Goal: Task Accomplishment & Management: Manage account settings

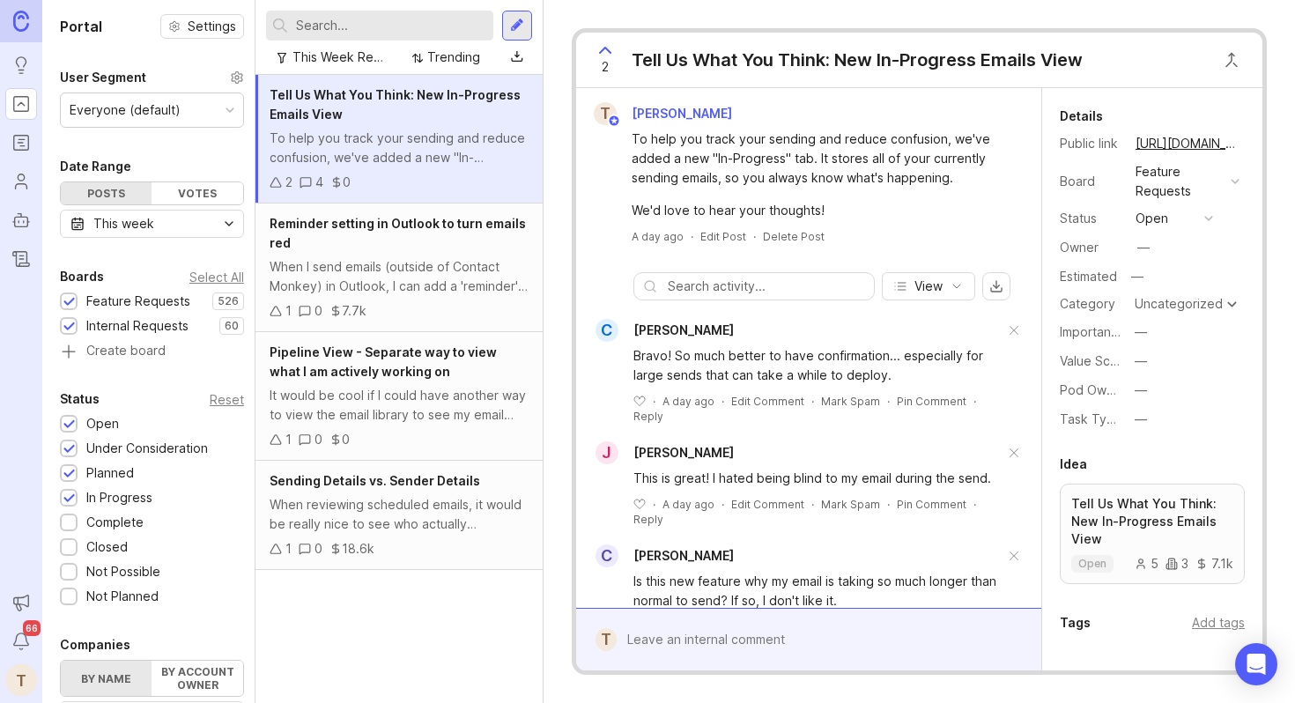
scroll to position [239, 0]
click at [434, 238] on div "Reminder setting in Outlook to turn emails red" at bounding box center [399, 233] width 259 height 39
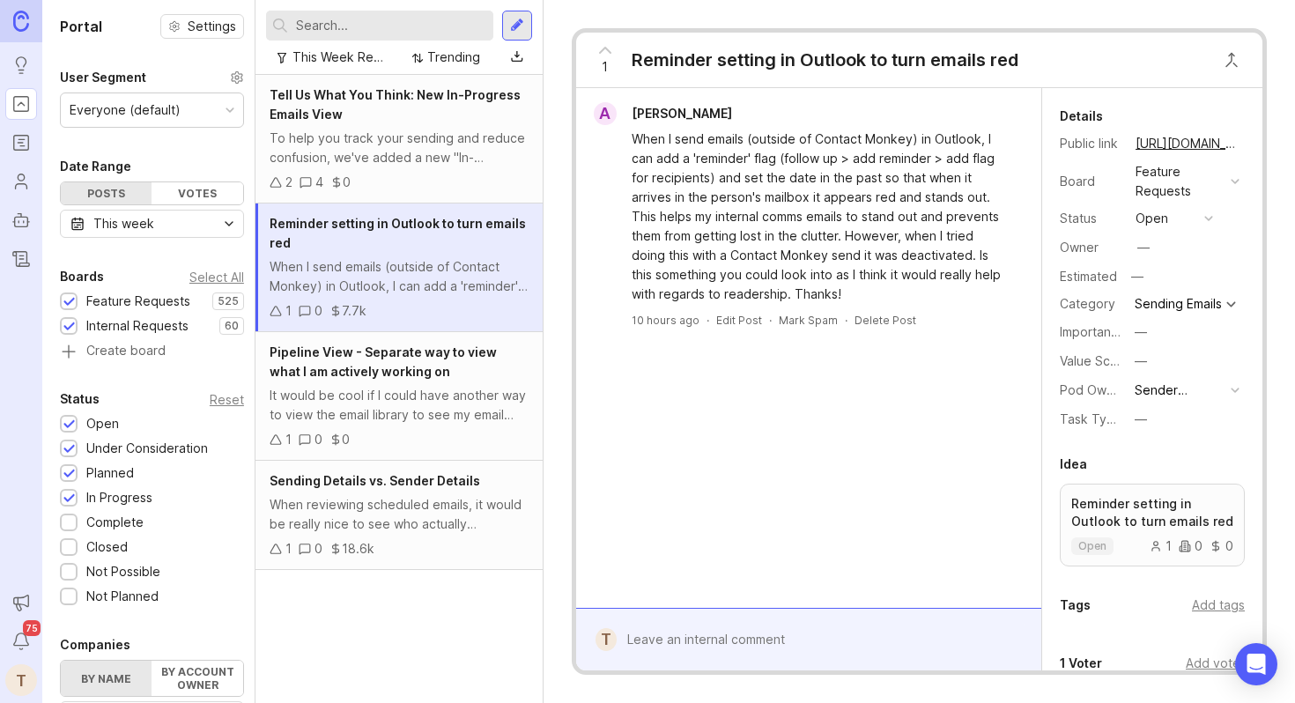
click at [359, 367] on span "Pipeline View - Separate way to view what I am actively working on" at bounding box center [383, 361] width 227 height 34
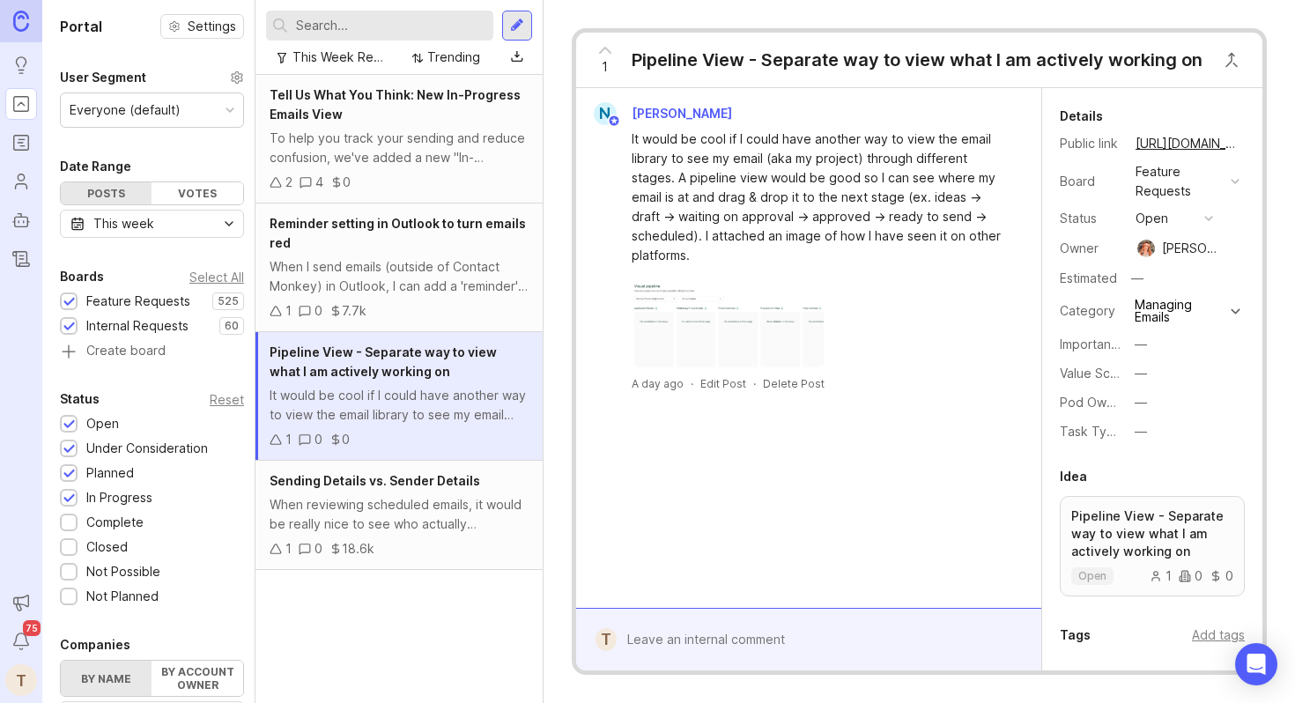
click at [734, 313] on img at bounding box center [729, 323] width 195 height 88
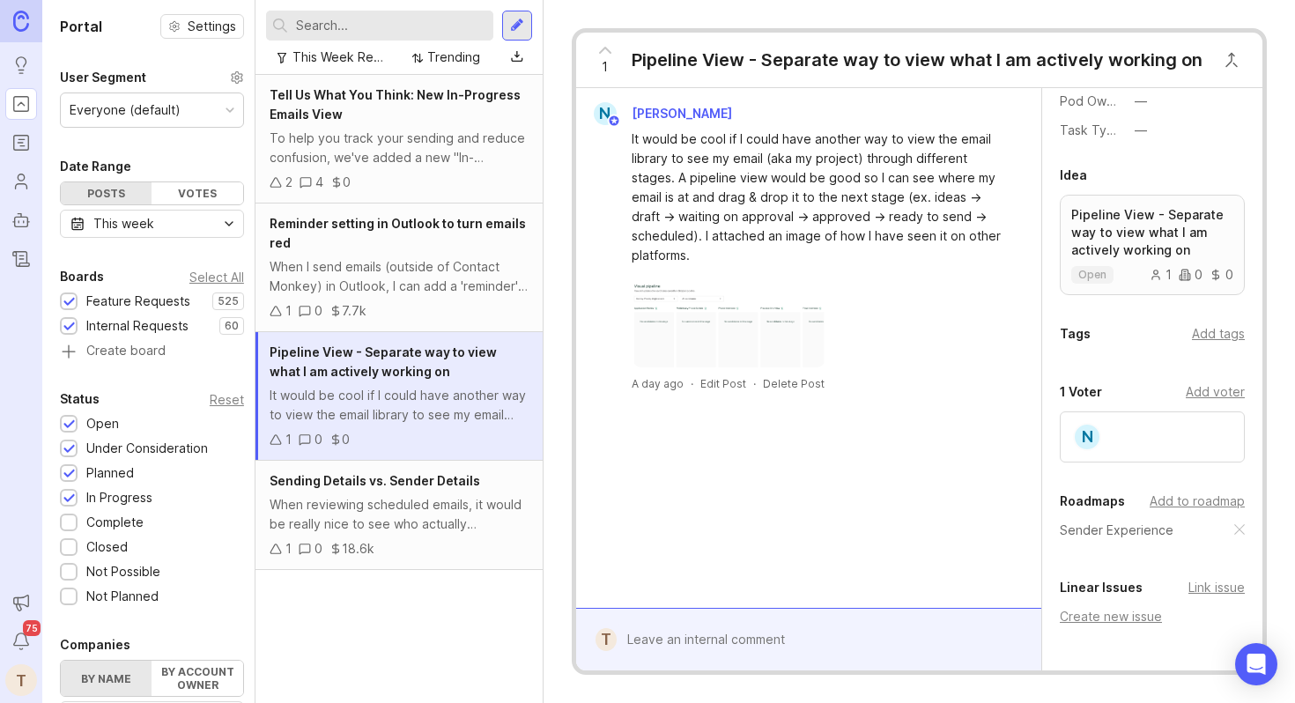
scroll to position [300, 0]
click at [714, 346] on img at bounding box center [729, 323] width 195 height 88
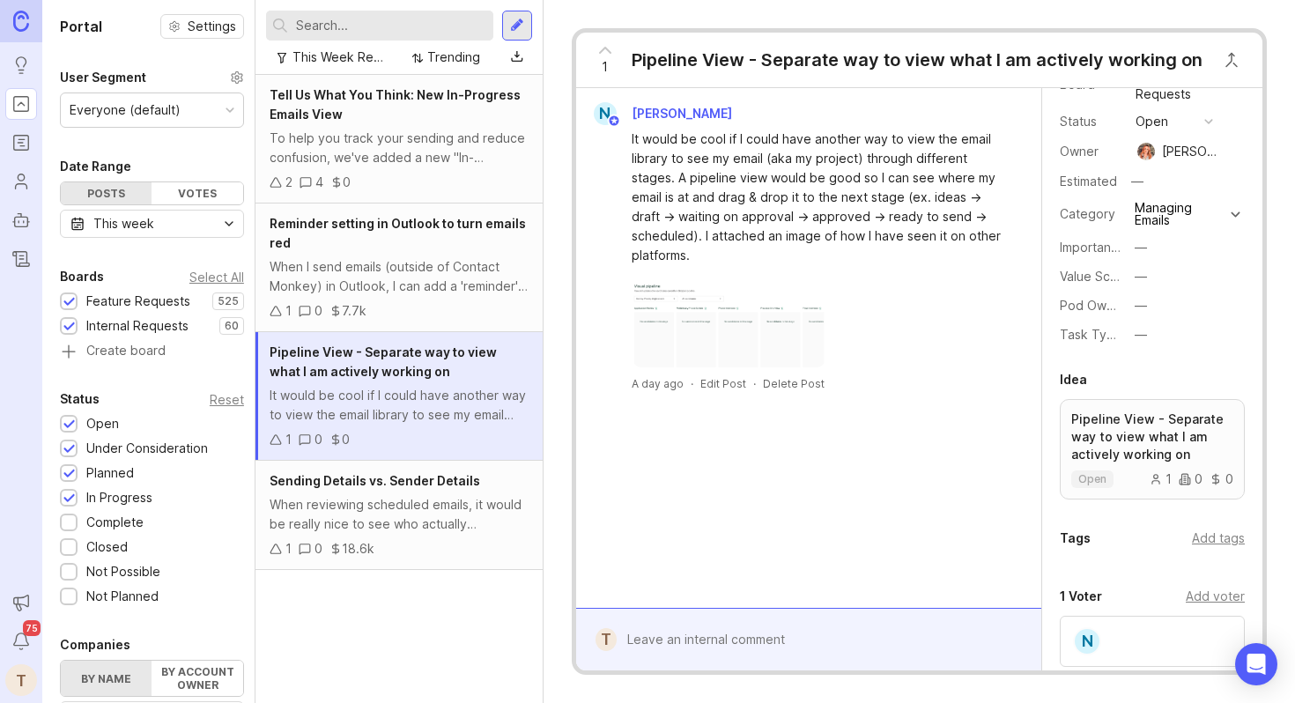
scroll to position [0, 0]
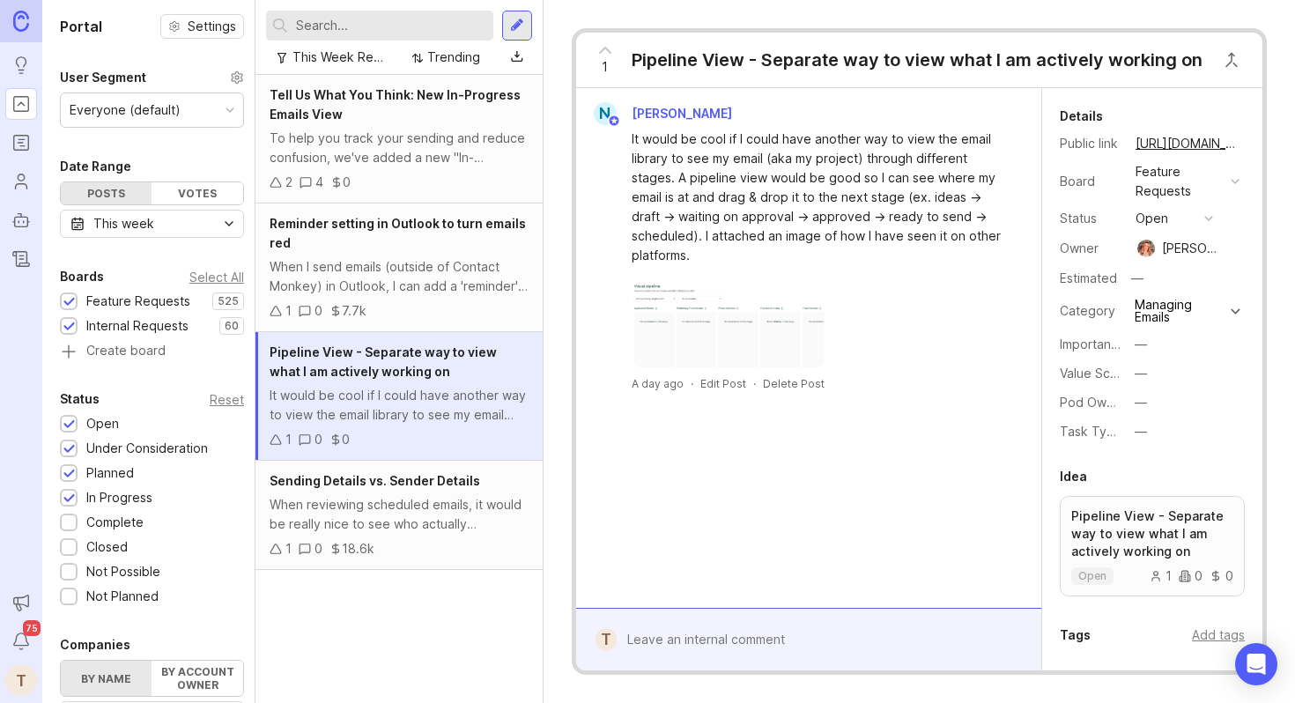
click at [788, 357] on img at bounding box center [729, 323] width 195 height 88
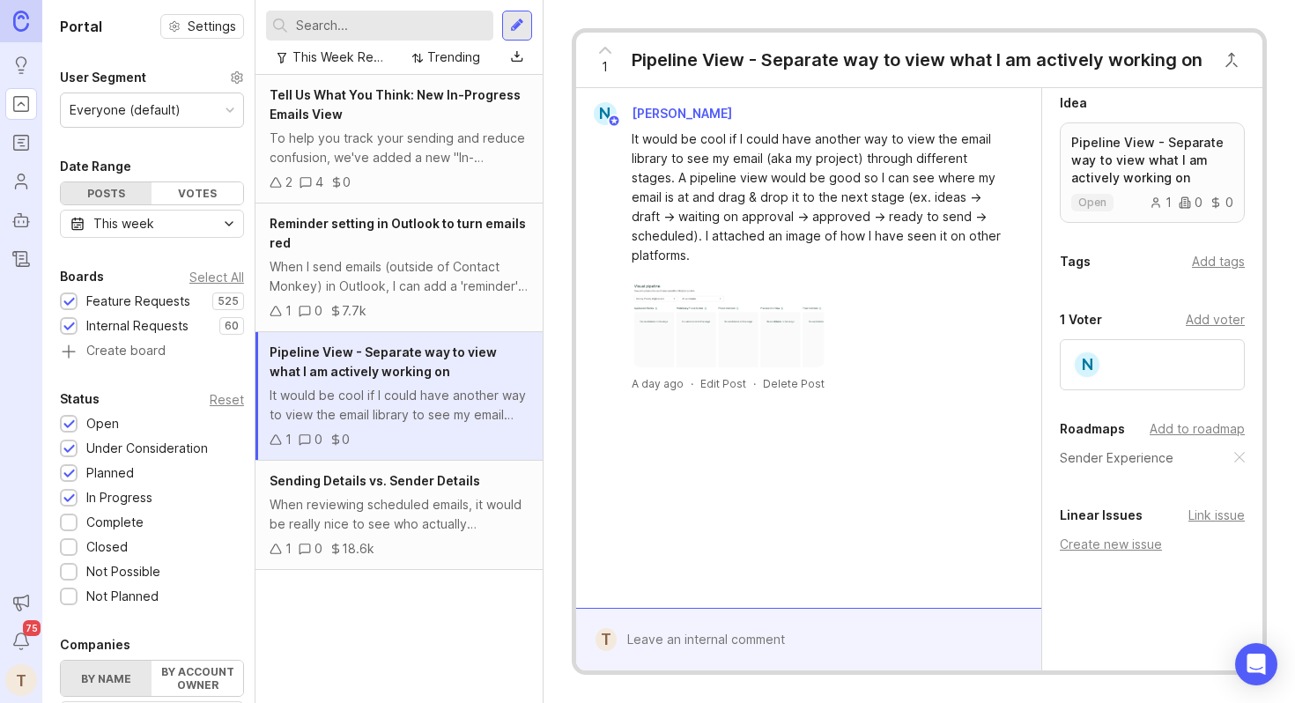
scroll to position [405, 0]
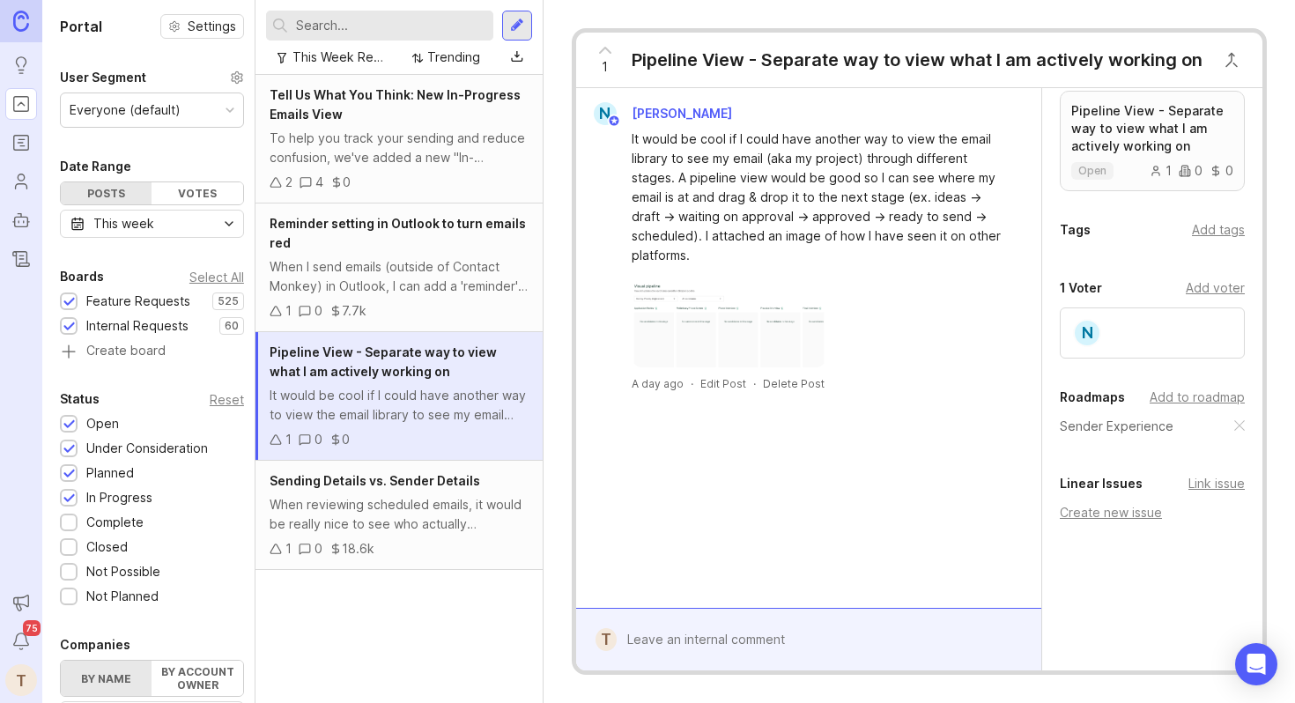
click at [1210, 231] on div "Add tags" at bounding box center [1218, 229] width 53 height 19
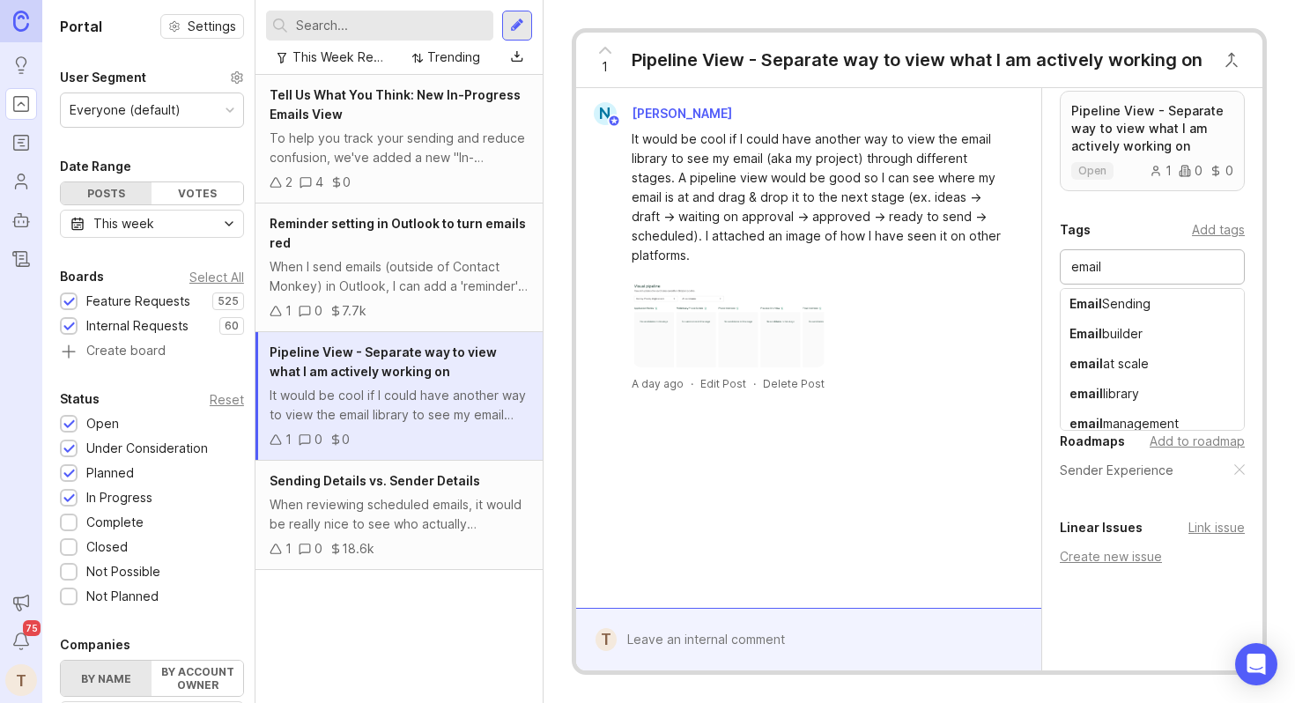
type input "email"
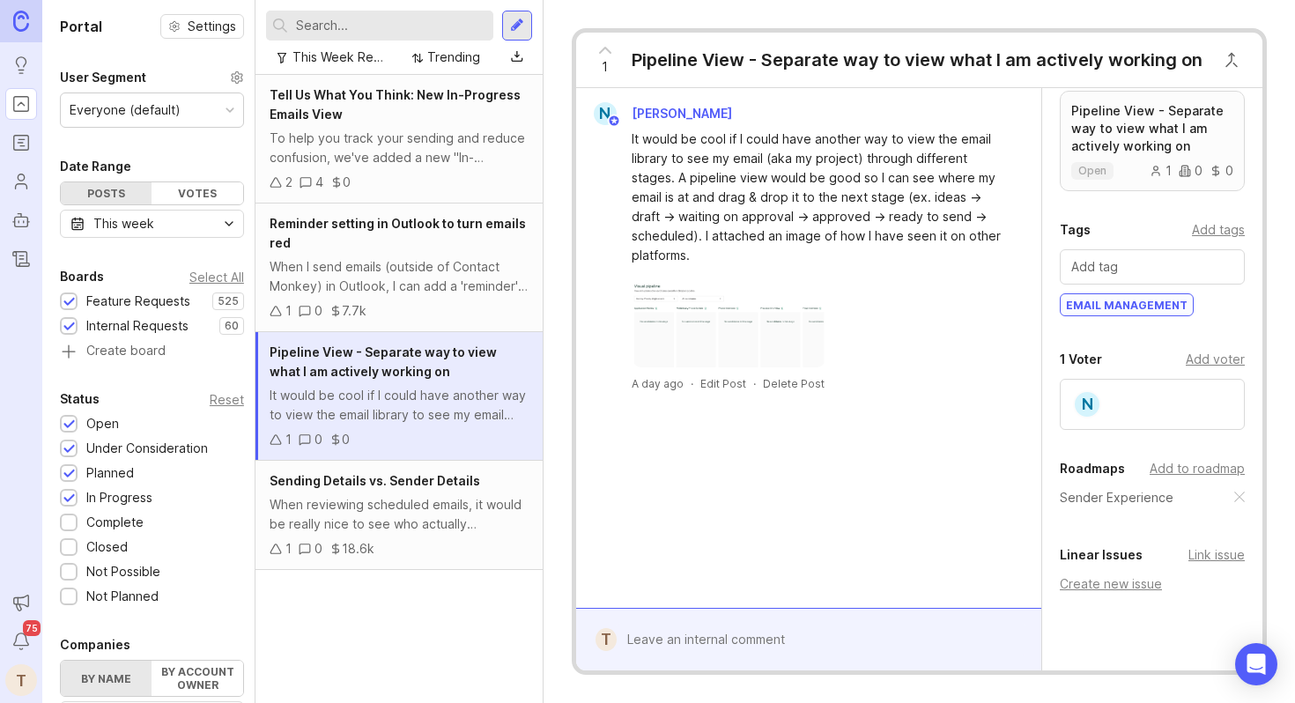
click at [369, 498] on div "When reviewing scheduled emails, it would be really nice to see who actually sc…" at bounding box center [399, 514] width 259 height 39
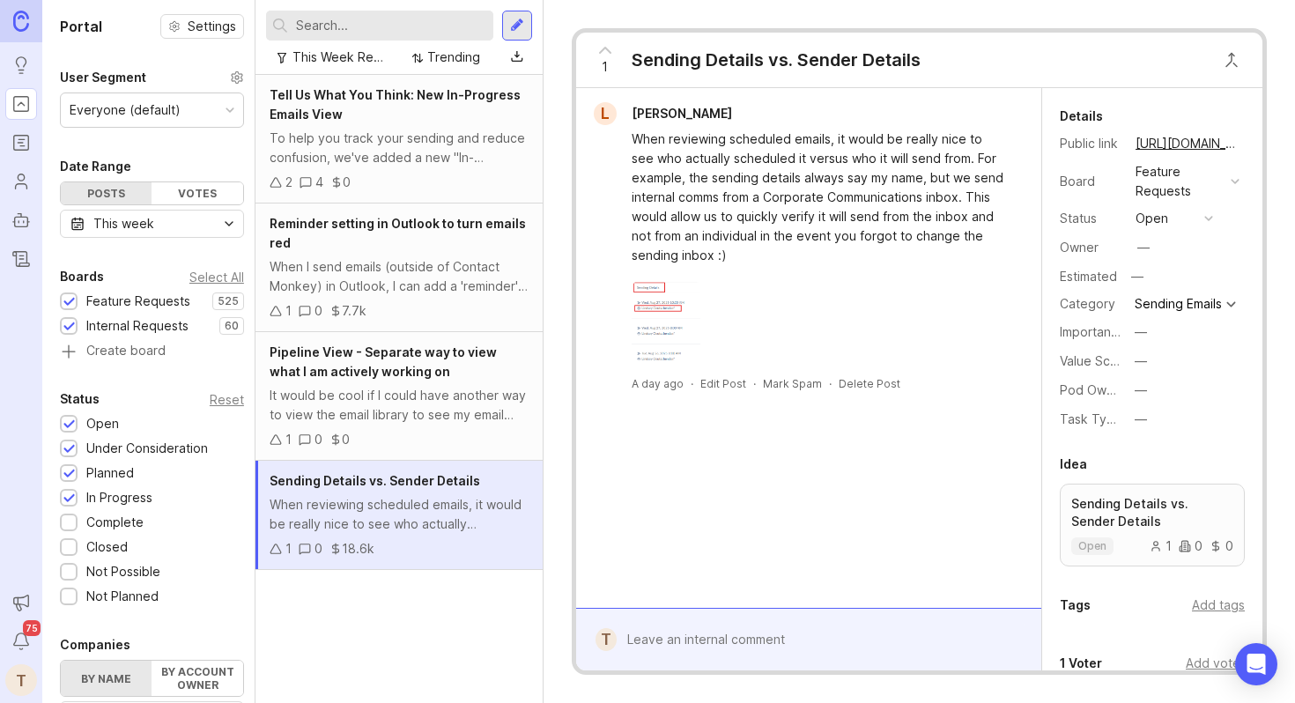
click at [387, 374] on span "Pipeline View - Separate way to view what I am actively working on" at bounding box center [383, 361] width 227 height 34
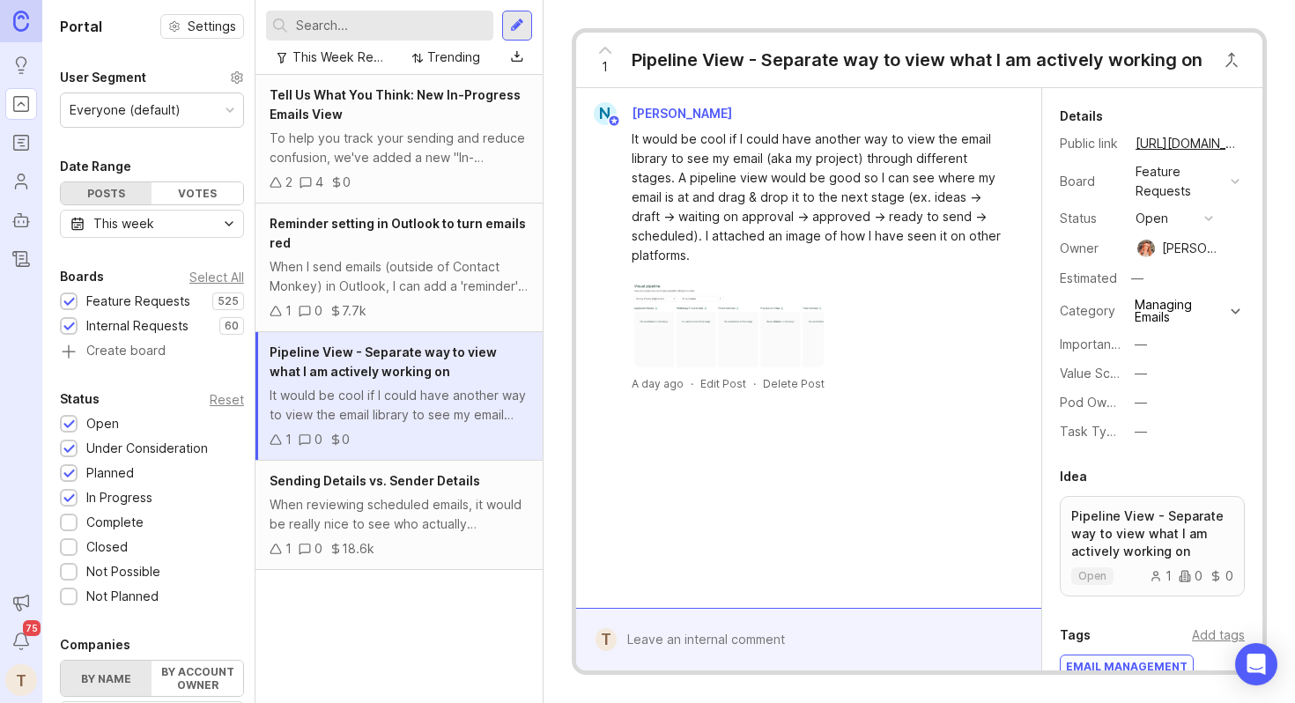
click at [424, 518] on div "When reviewing scheduled emails, it would be really nice to see who actually sc…" at bounding box center [399, 514] width 259 height 39
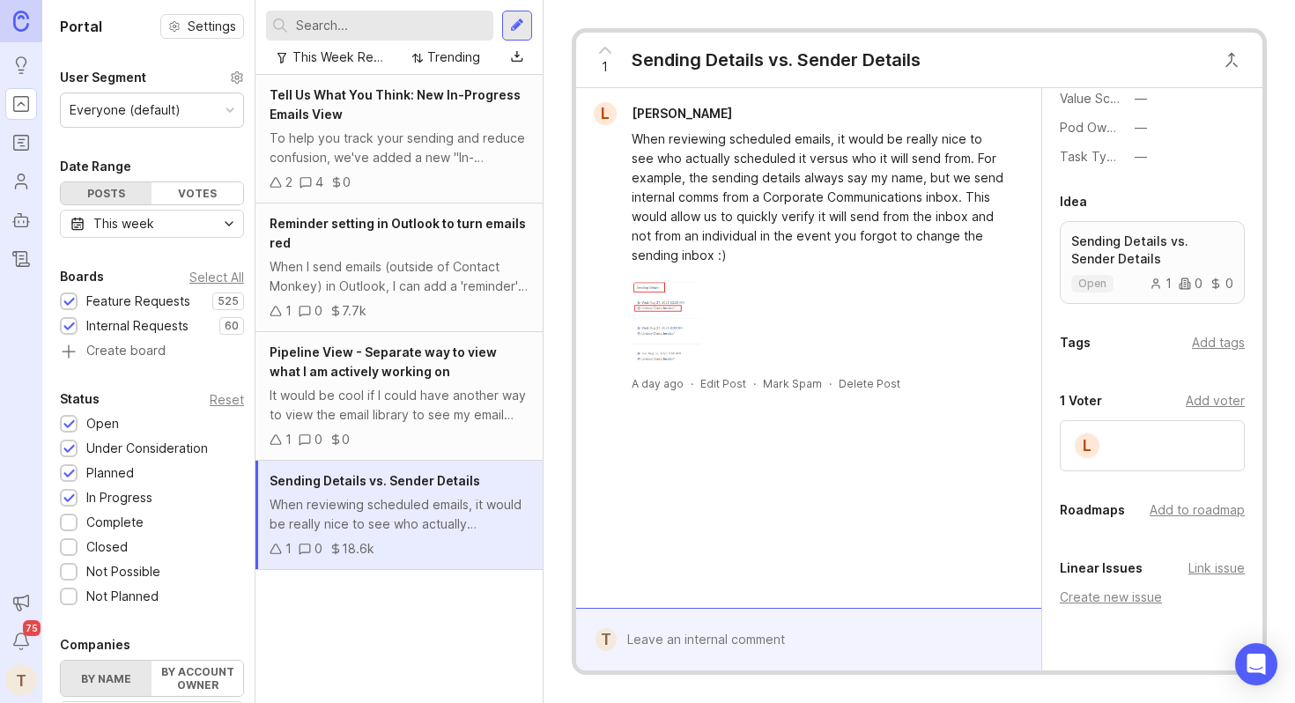
scroll to position [267, 0]
click at [1196, 504] on div "Add to roadmap" at bounding box center [1197, 505] width 95 height 19
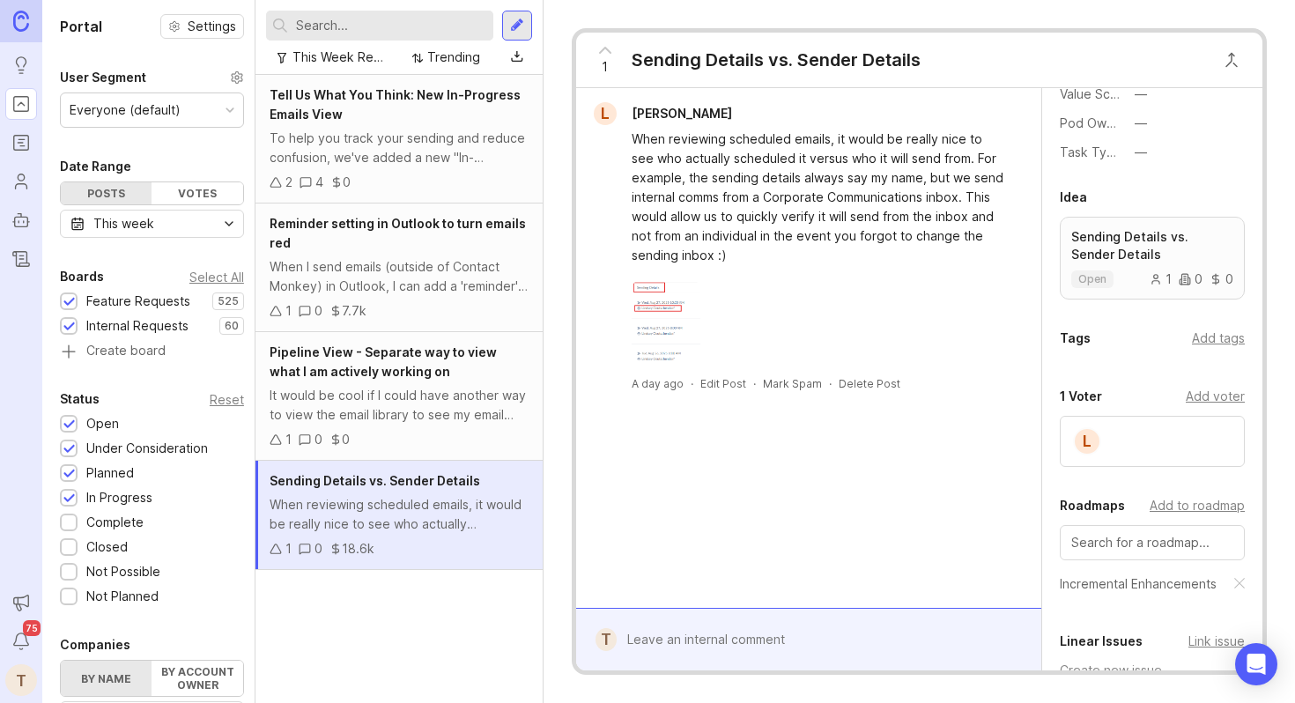
click at [1193, 344] on div "Add tags" at bounding box center [1218, 338] width 53 height 19
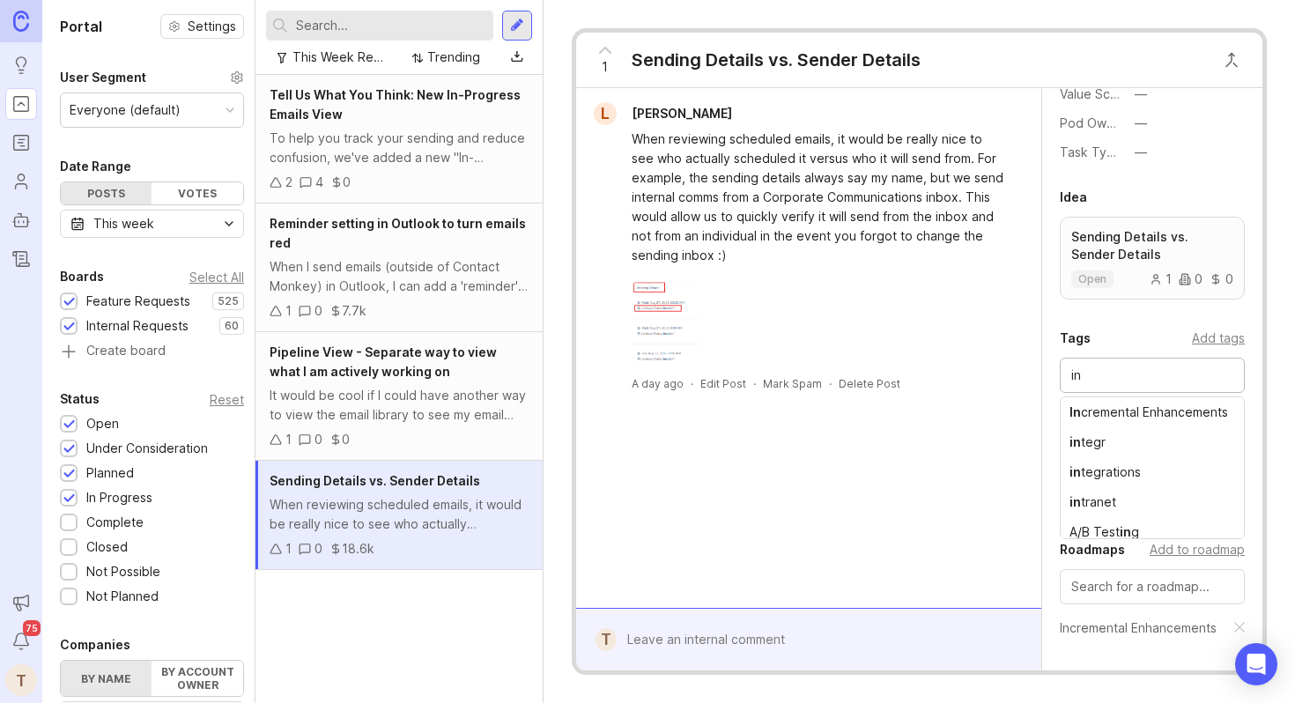
type input "i"
type input "d"
click at [977, 458] on div "L [PERSON_NAME] When reviewing scheduled emails, it would be really nice to see…" at bounding box center [808, 348] width 465 height 520
click at [637, 324] on img at bounding box center [666, 323] width 69 height 88
click at [477, 368] on div "Pipeline View - Separate way to view what I am actively working on" at bounding box center [399, 362] width 259 height 39
